Goal: Ask a question

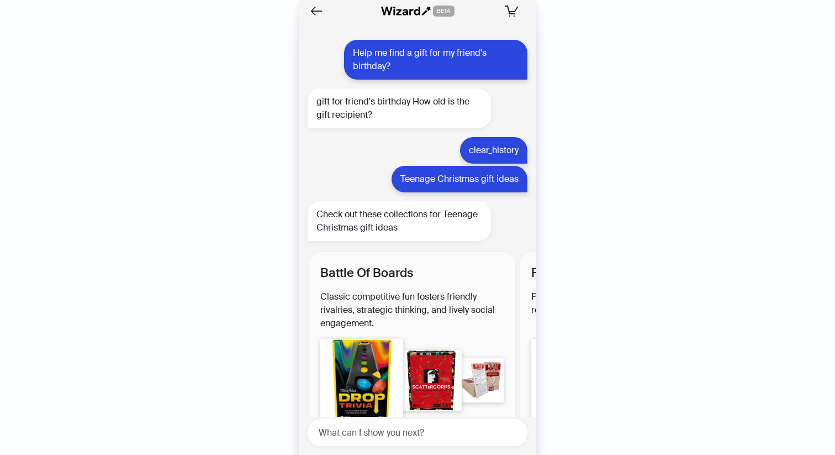
scroll to position [1960, 0]
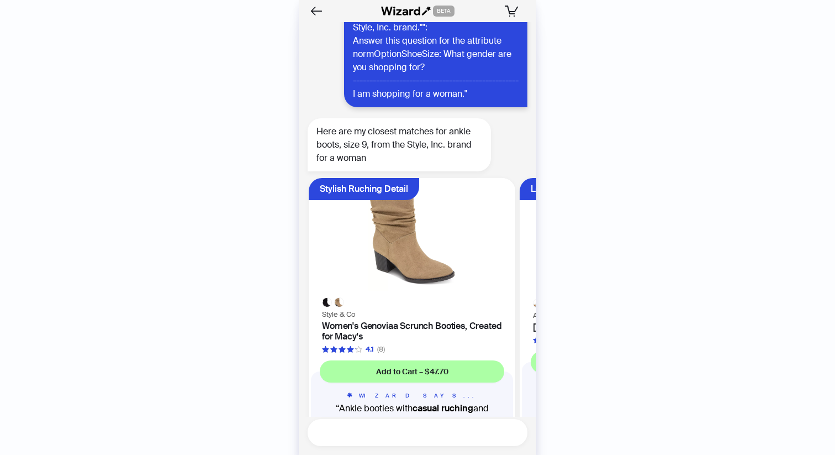
click at [345, 431] on textarea at bounding box center [422, 432] width 211 height 14
paste textarea "**********"
type textarea "**********"
click at [514, 431] on icon "right" at bounding box center [514, 432] width 3 height 6
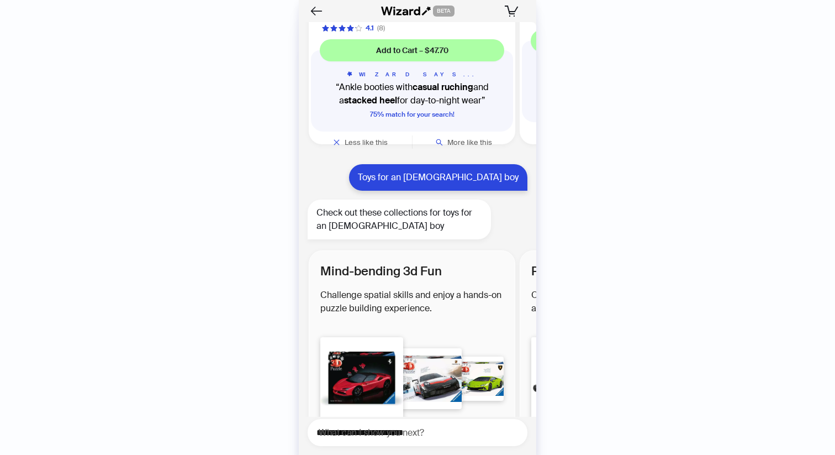
scroll to position [2285, 0]
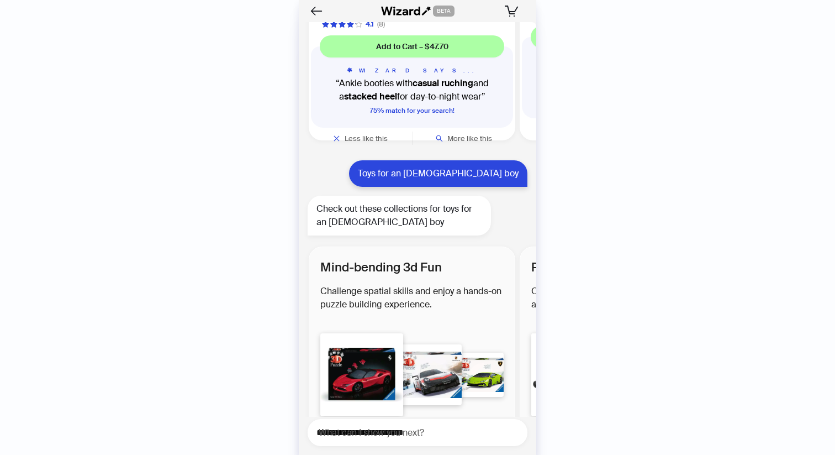
click at [385, 285] on h2 "Challenge spatial skills and enjoy a hands-on puzzle building experience." at bounding box center [411, 304] width 183 height 38
click at [377, 429] on div "See More Mind-bending 3d Fun" at bounding box center [412, 442] width 166 height 27
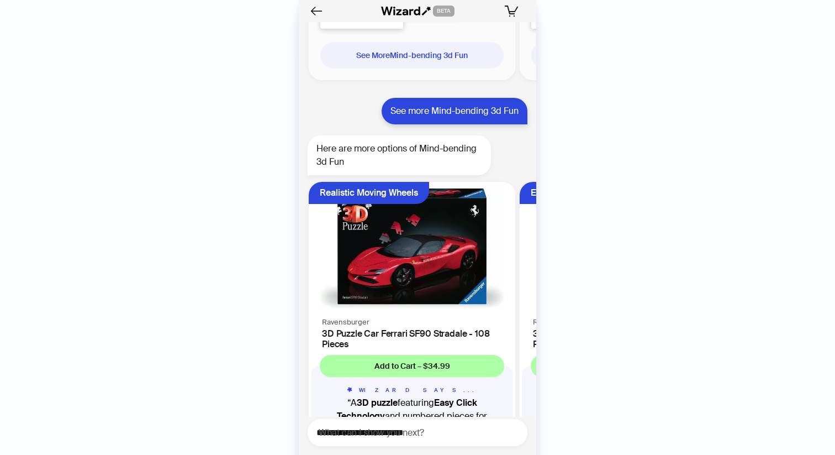
scroll to position [2676, 0]
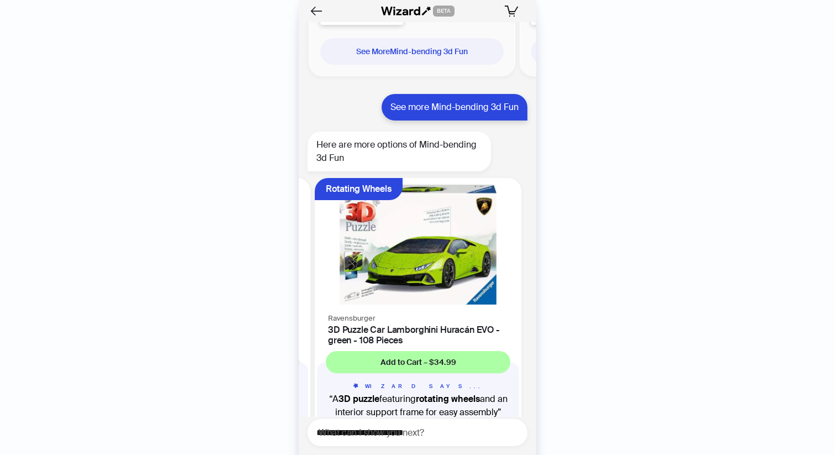
scroll to position [0, 419]
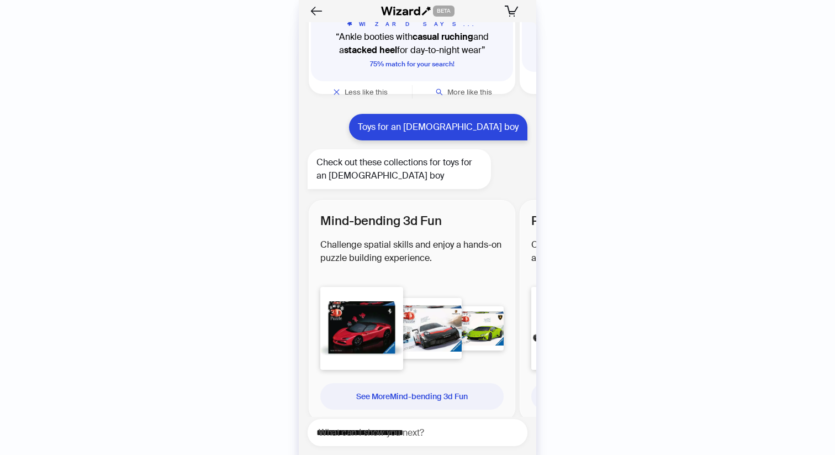
scroll to position [2326, 0]
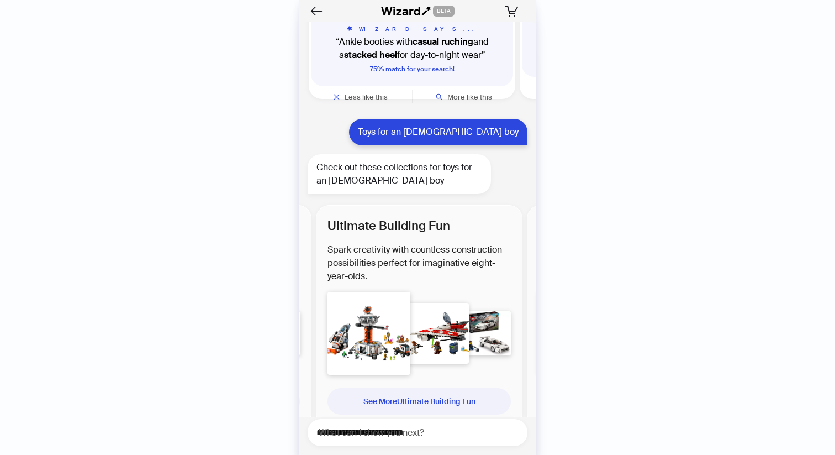
scroll to position [0, 419]
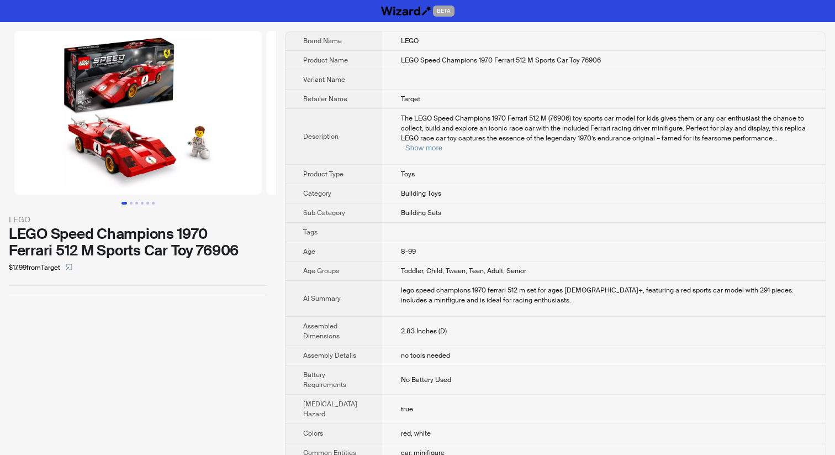
scroll to position [464, 0]
